Goal: Information Seeking & Learning: Learn about a topic

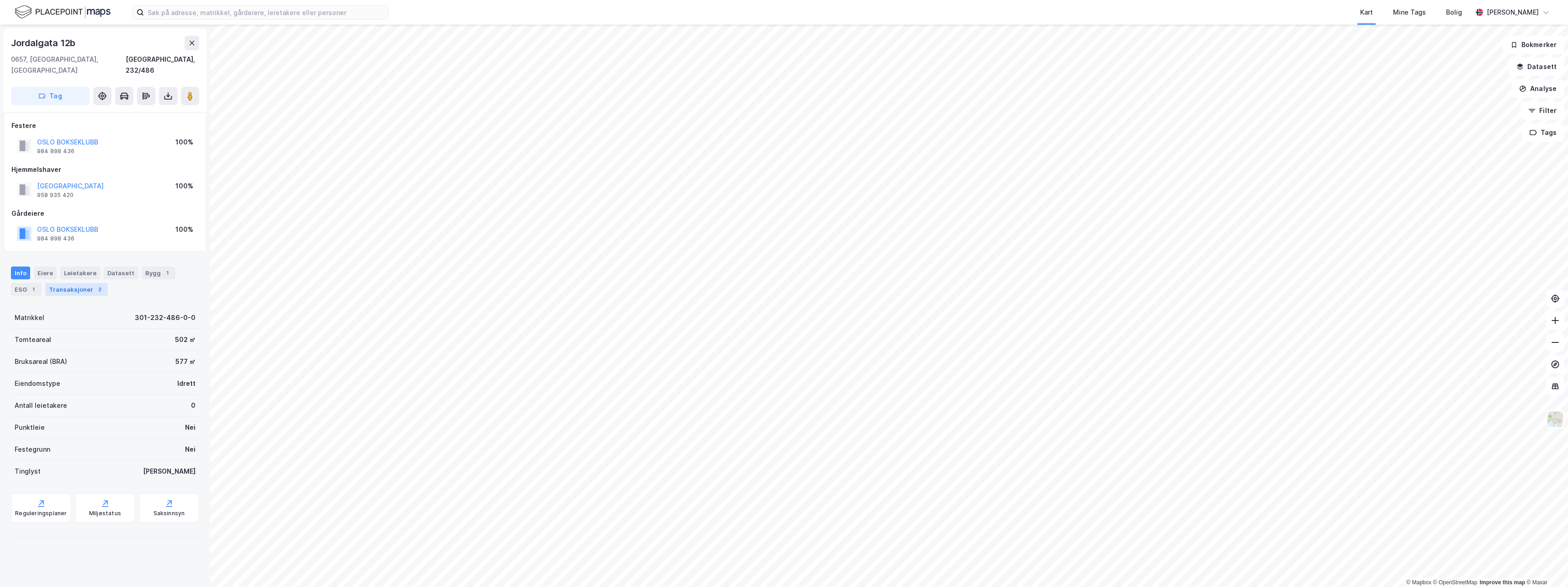
click at [73, 283] on div "Transaksjoner 2" at bounding box center [76, 289] width 62 height 13
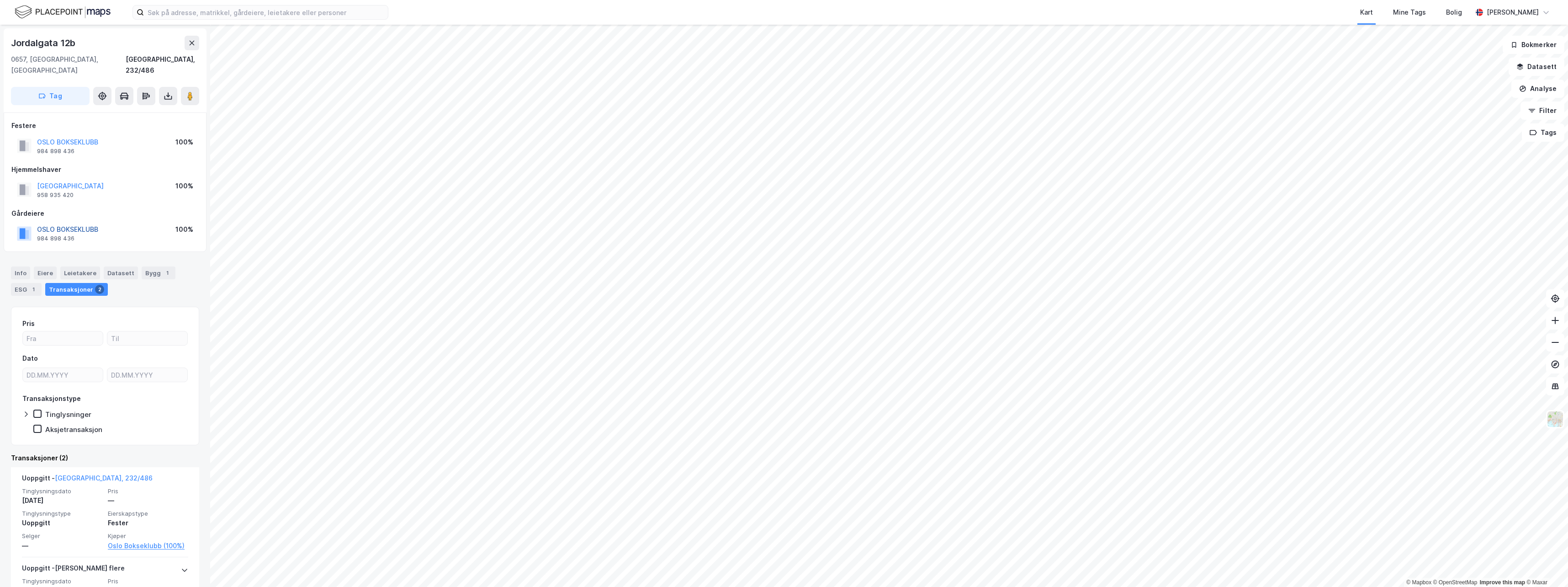
click at [0, 0] on button "OSLO BOKSEKLUBB" at bounding box center [0, 0] width 0 height 0
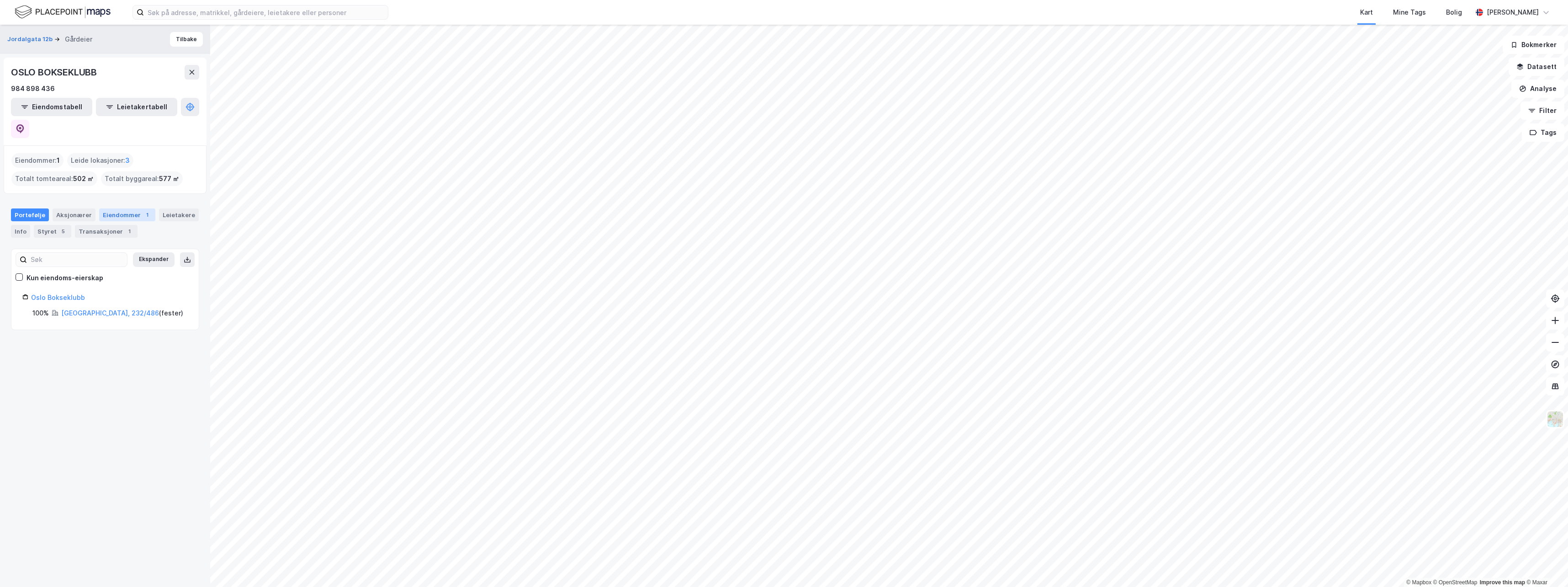
click at [113, 208] on div "Eiendommer 1" at bounding box center [127, 214] width 56 height 13
click at [49, 225] on div "Styret 5" at bounding box center [52, 231] width 38 height 13
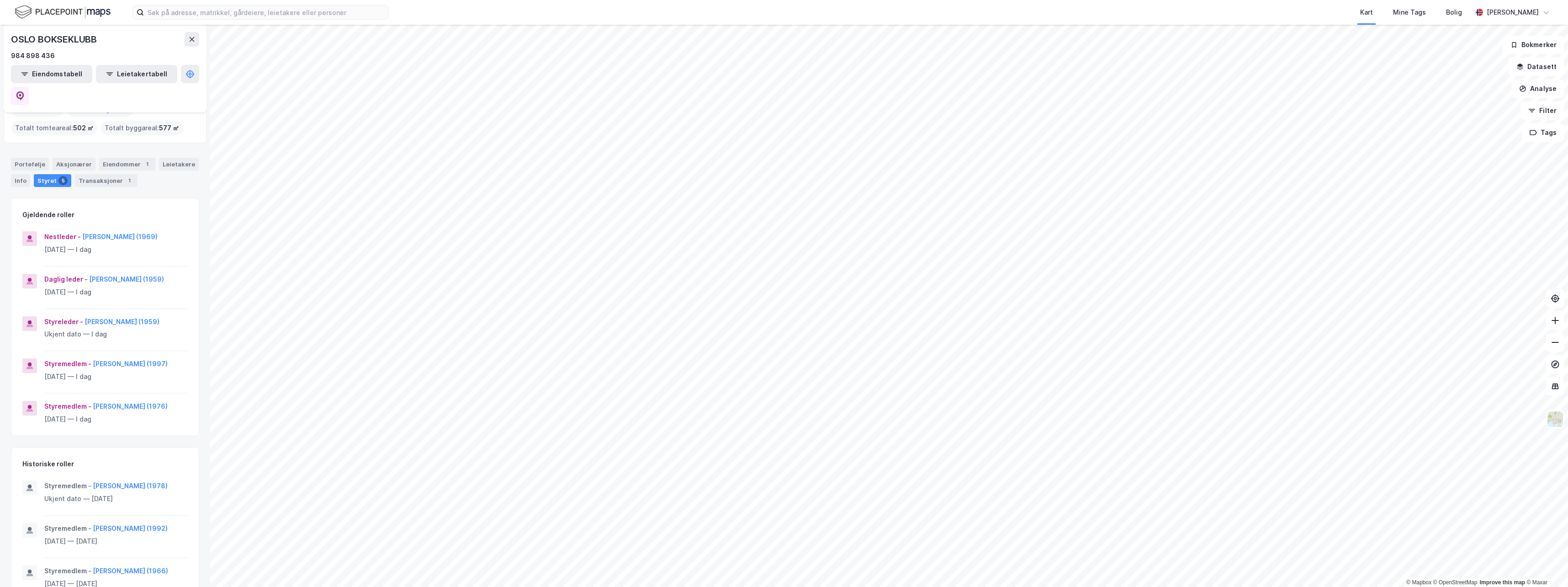
scroll to position [107, 0]
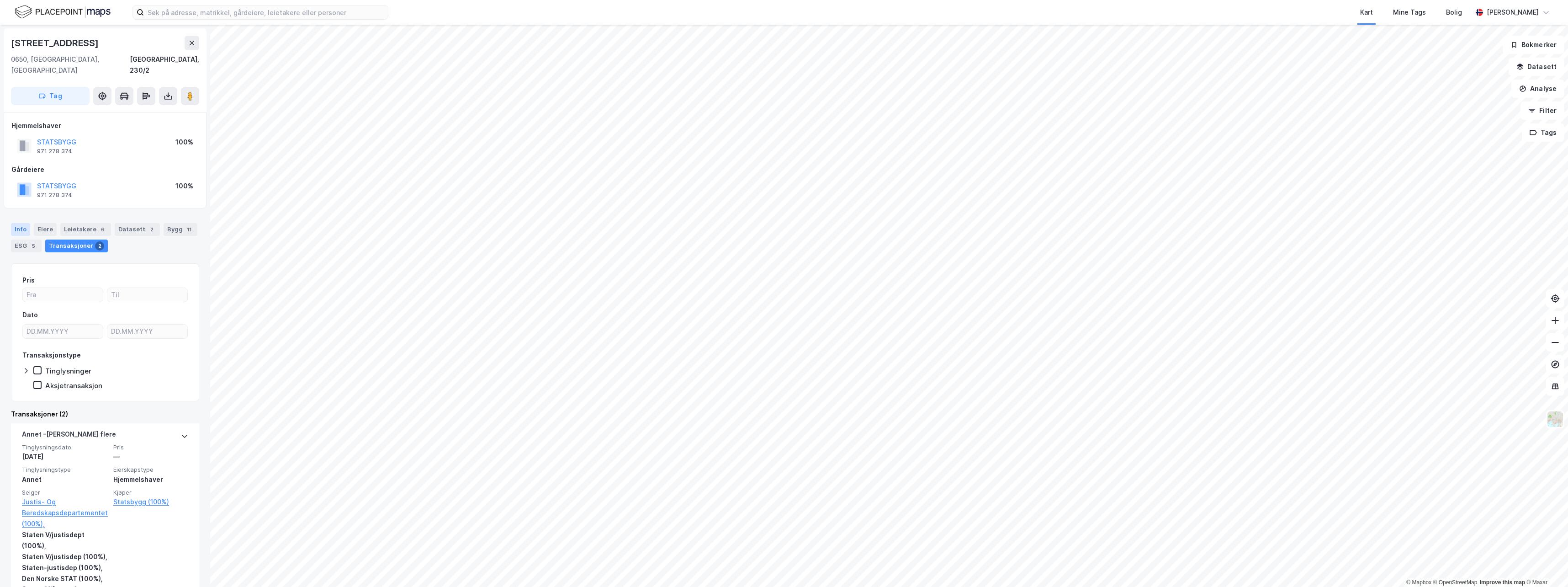
click at [25, 223] on div "Info" at bounding box center [21, 229] width 19 height 13
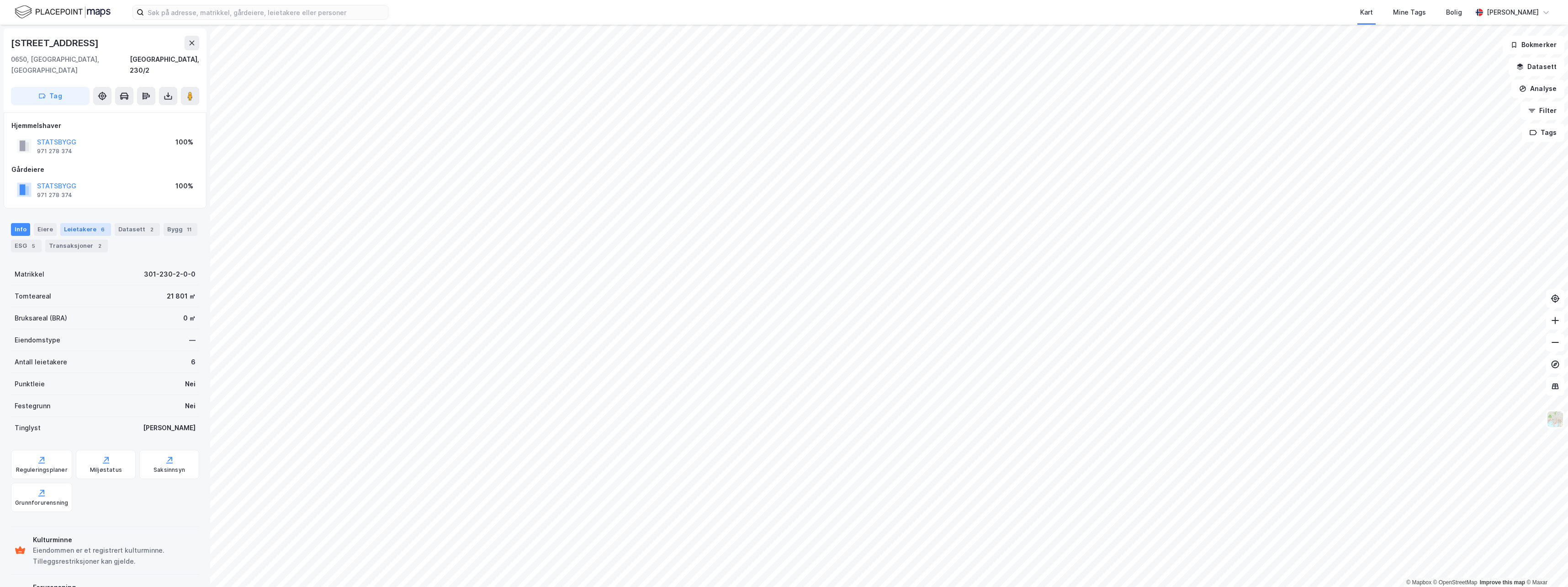
click at [86, 223] on div "Leietakere 6" at bounding box center [86, 229] width 50 height 13
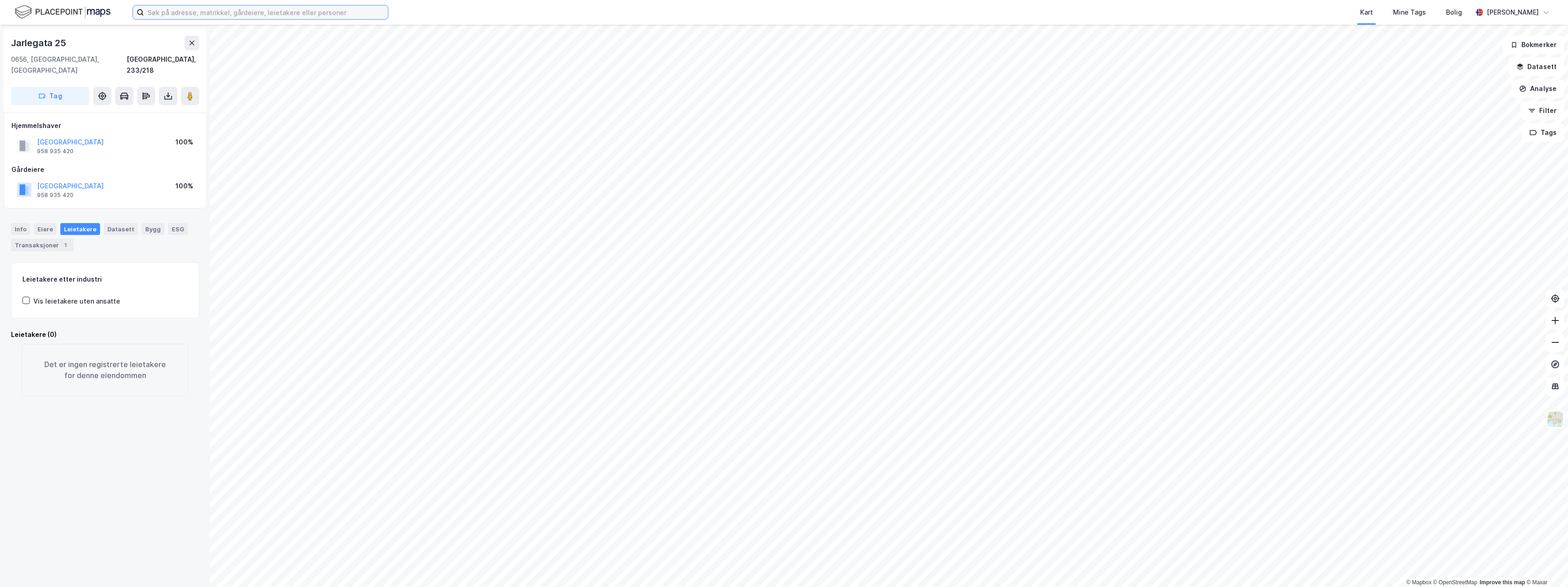
click at [308, 7] on input at bounding box center [266, 12] width 244 height 14
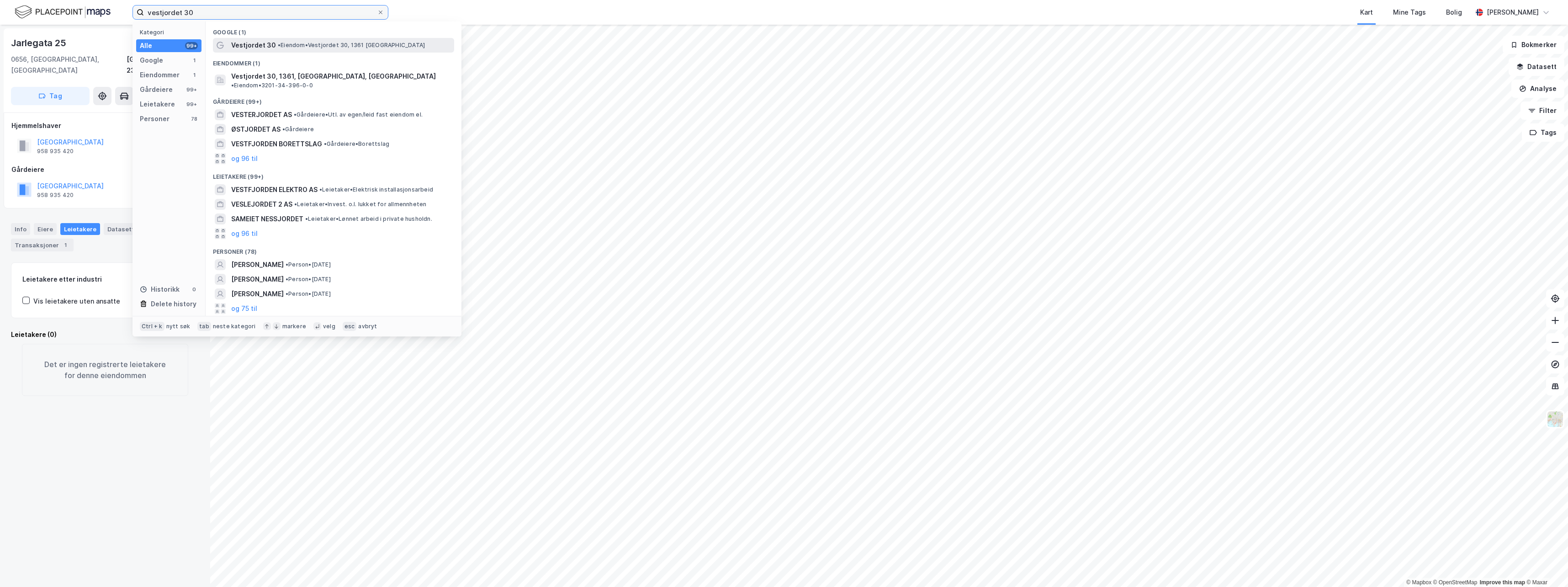
type input "vestjordet 30"
click at [322, 49] on div "Vestjordet 30 • Eiendom • Vestjordet 30, 1361 [GEOGRAPHIC_DATA]" at bounding box center [342, 45] width 221 height 11
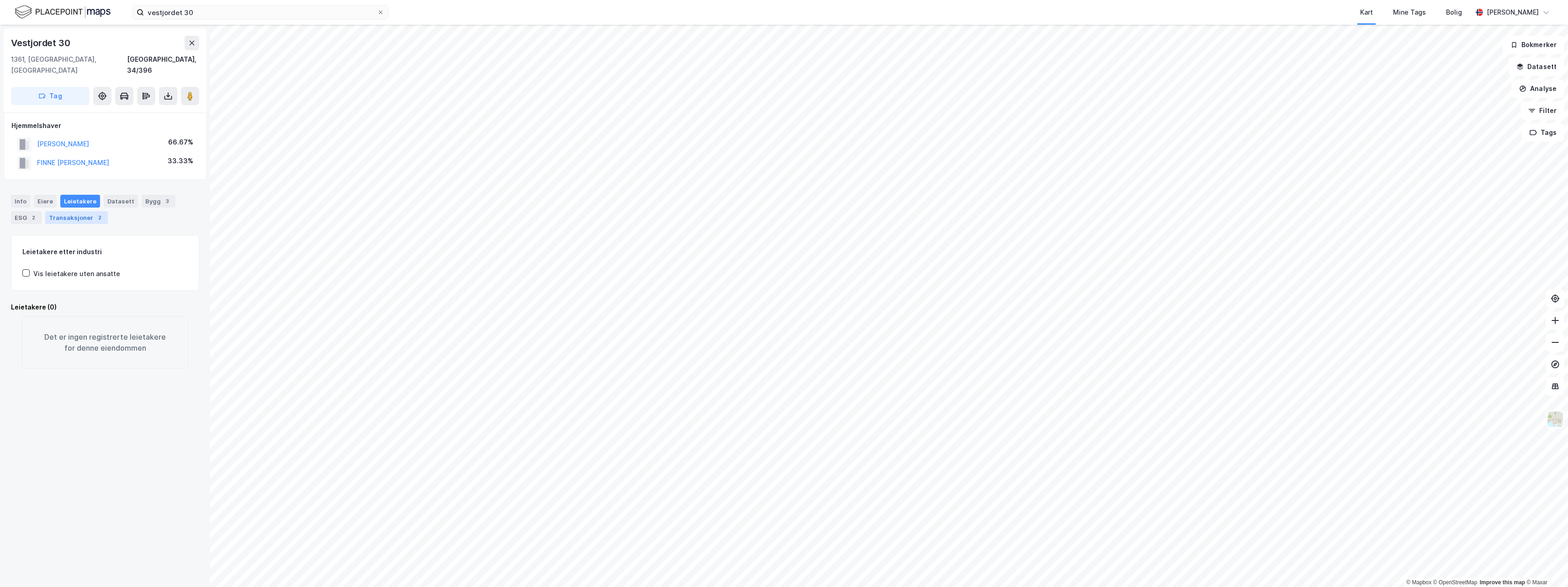
click at [90, 211] on div "Transaksjoner 2" at bounding box center [76, 217] width 62 height 13
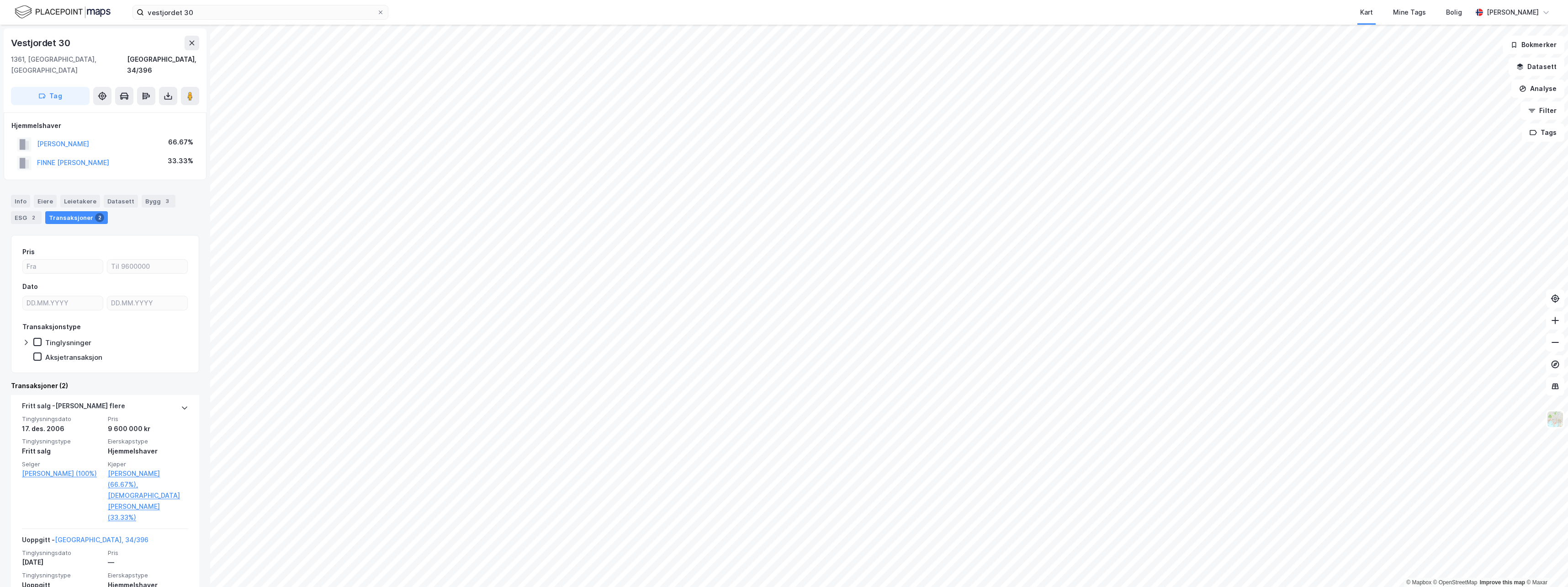
scroll to position [9, 0]
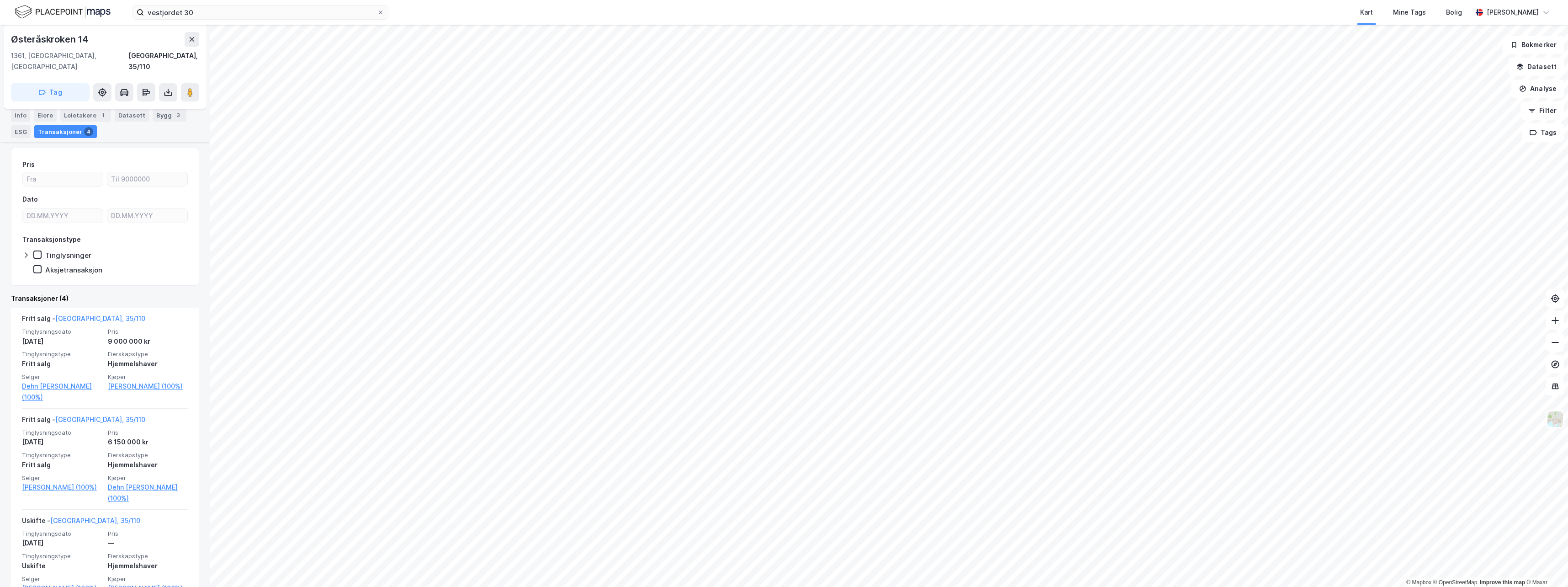
scroll to position [92, 0]
